Goal: Find specific page/section: Find specific page/section

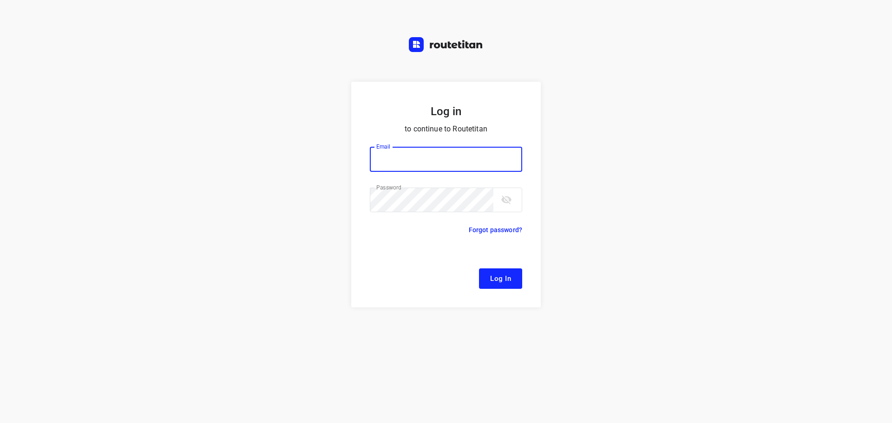
type input "remco@fruitopjewerk.nl"
click at [504, 280] on span "Log In" at bounding box center [500, 279] width 21 height 12
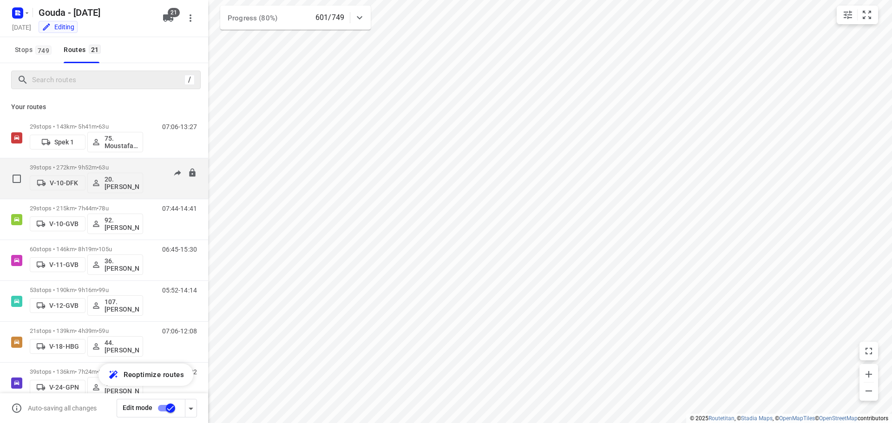
click at [108, 165] on span "63u" at bounding box center [103, 167] width 10 height 7
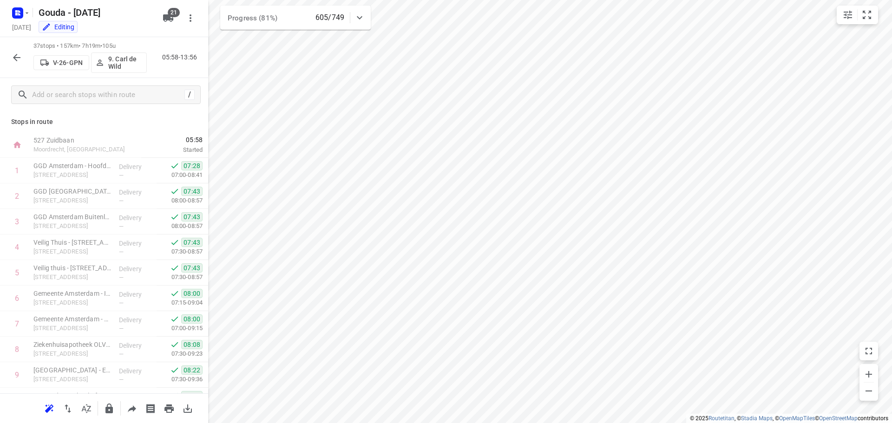
click at [18, 56] on icon "button" at bounding box center [16, 57] width 11 height 11
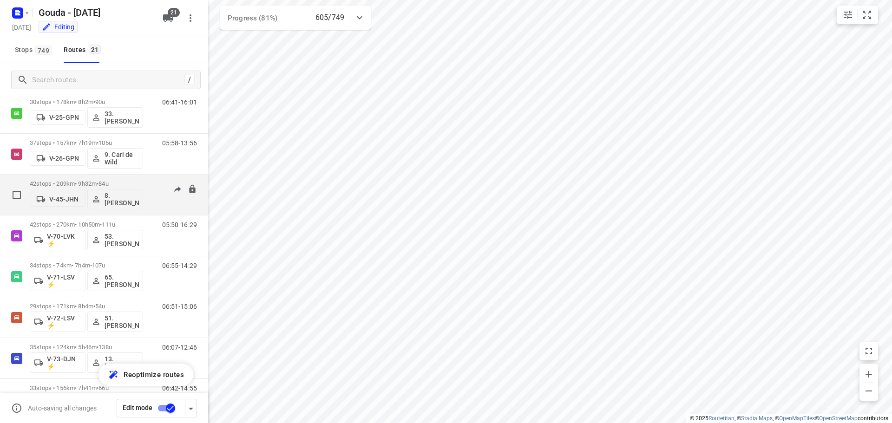
scroll to position [325, 0]
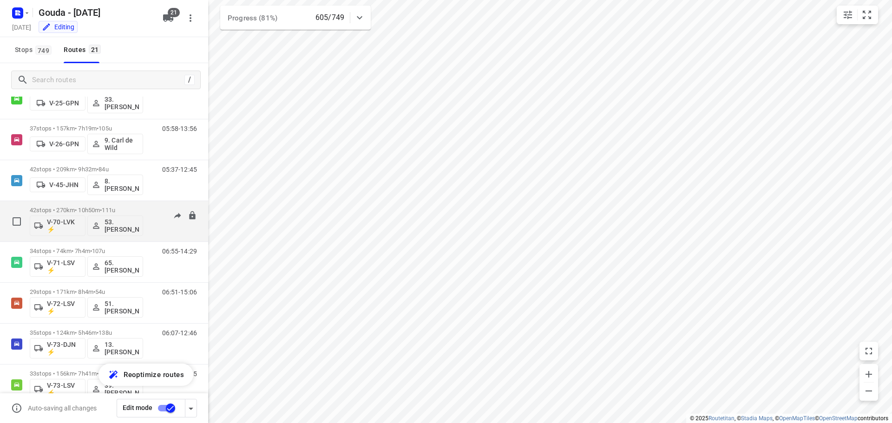
click at [103, 209] on p "42 stops • 270km • 10h50m • 111u" at bounding box center [86, 210] width 113 height 7
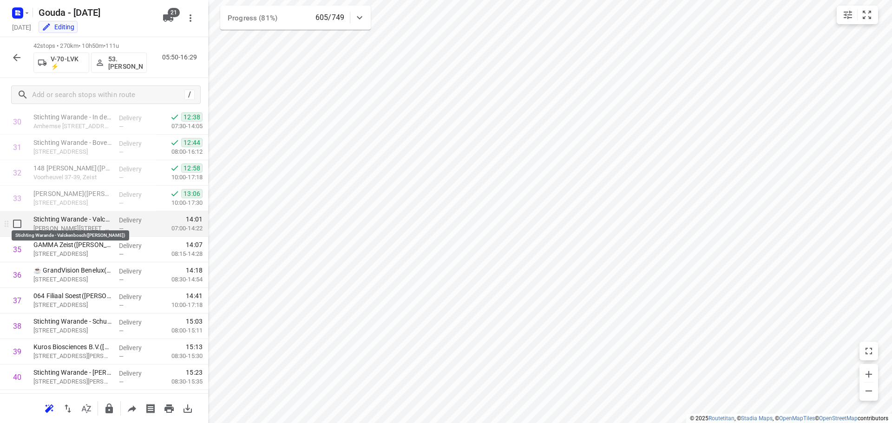
scroll to position [863, 0]
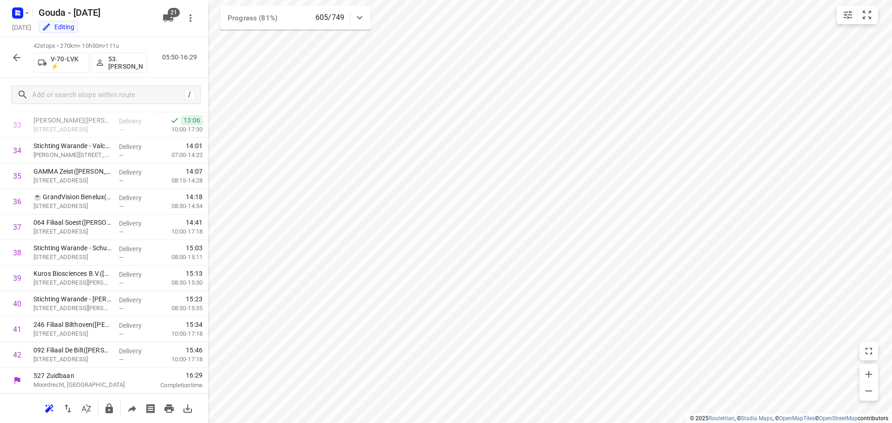
click at [19, 56] on icon "button" at bounding box center [16, 57] width 11 height 11
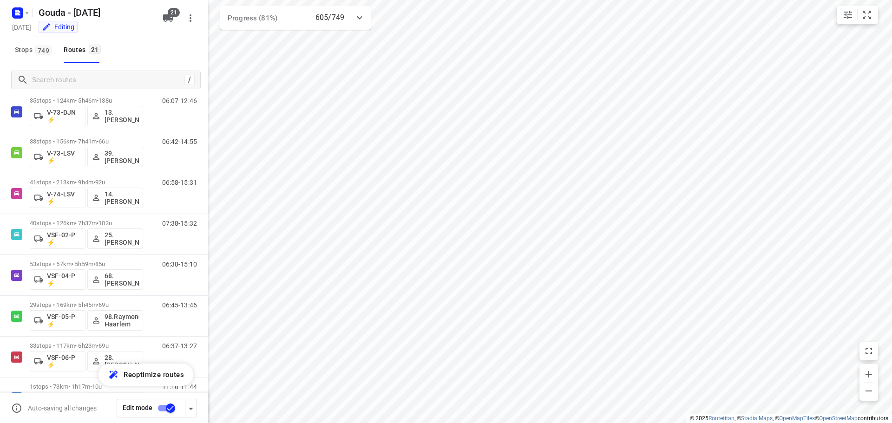
scroll to position [592, 0]
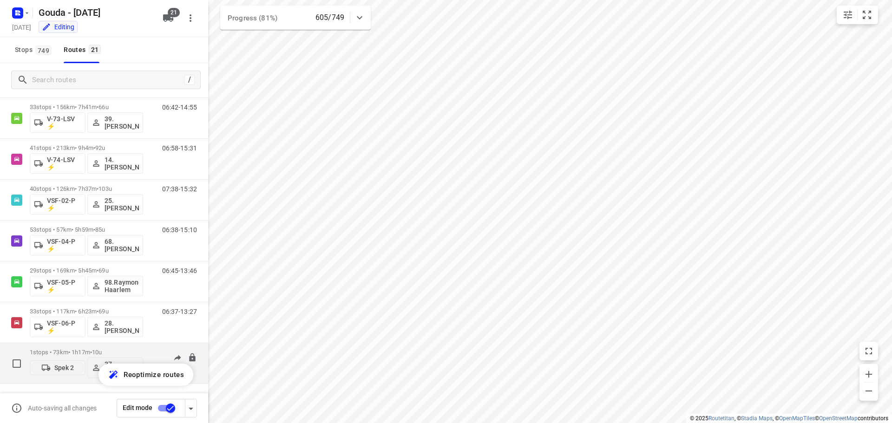
click at [82, 348] on div "1 stops • 73km • 1h17m • 10u Spek 2 37.[PERSON_NAME]" at bounding box center [86, 363] width 113 height 39
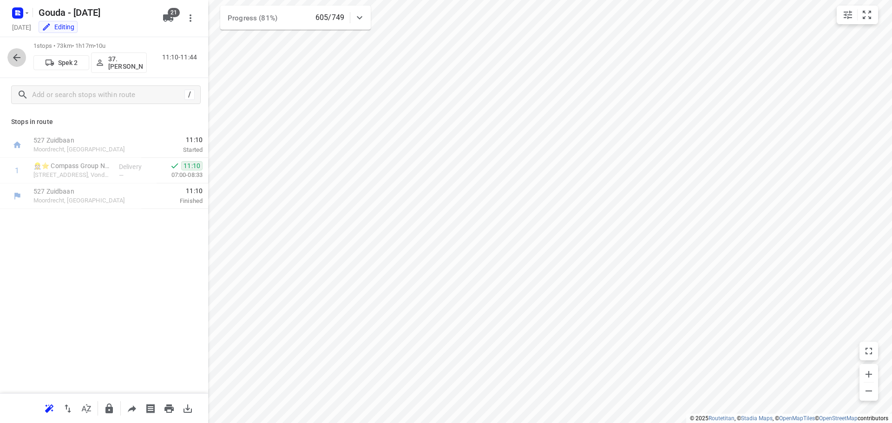
click at [13, 56] on icon "button" at bounding box center [16, 57] width 11 height 11
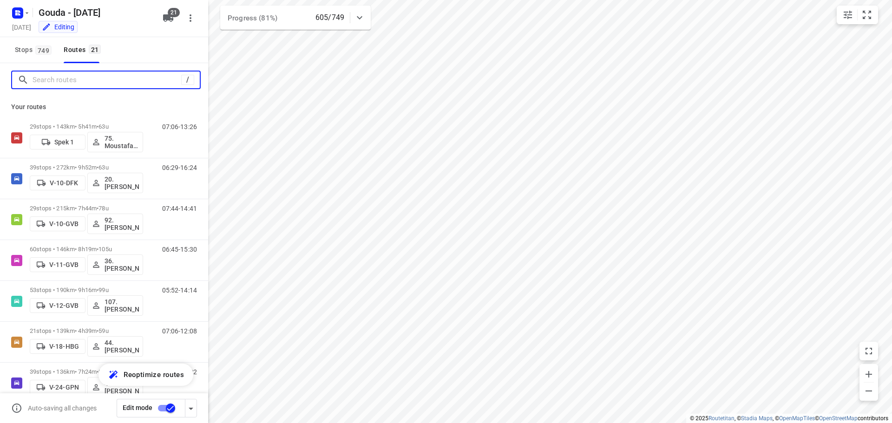
click at [76, 80] on input "Search routes" at bounding box center [107, 80] width 149 height 14
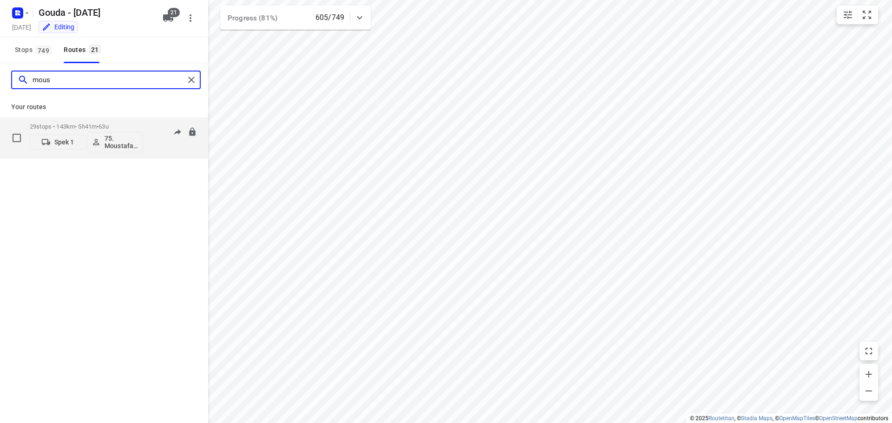
type input "mous"
click at [95, 124] on p "29 stops • 143km • 5h41m • 63u" at bounding box center [86, 126] width 113 height 7
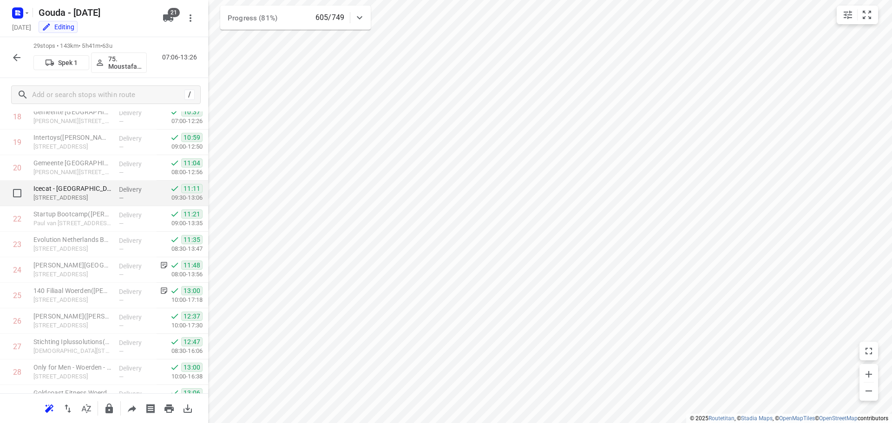
scroll to position [531, 0]
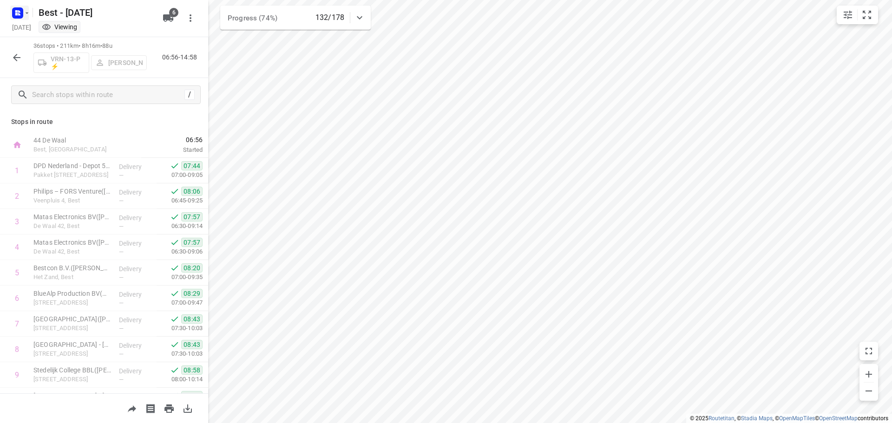
click at [24, 14] on icon "button" at bounding box center [26, 12] width 7 height 7
